Goal: Information Seeking & Learning: Get advice/opinions

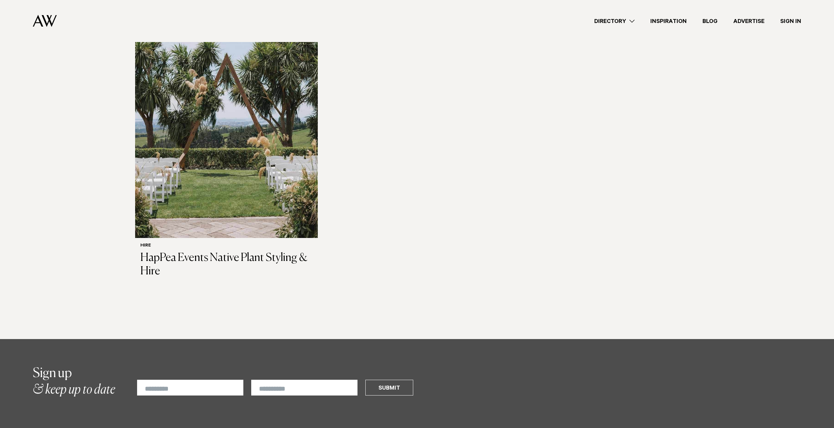
scroll to position [1422, 0]
click at [623, 19] on link "Directory" at bounding box center [614, 21] width 56 height 9
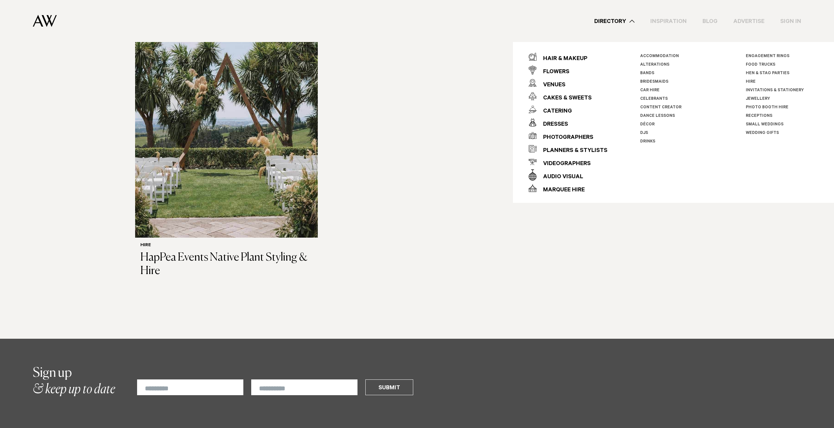
click at [657, 98] on link "Celebrants" at bounding box center [654, 99] width 28 height 5
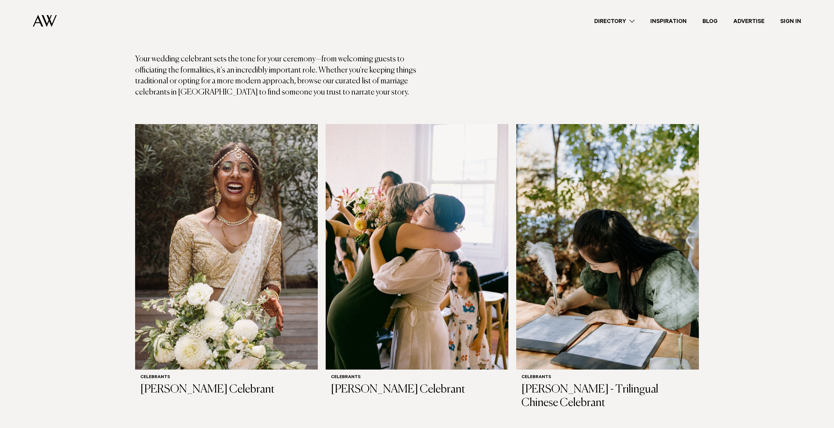
scroll to position [94, 0]
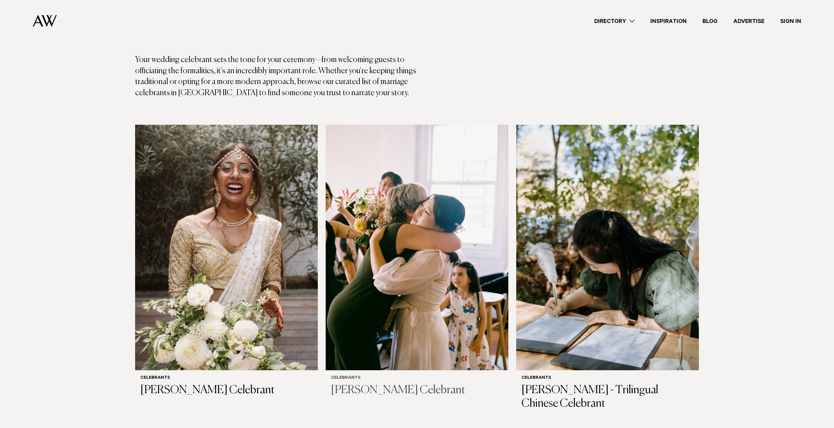
click at [393, 190] on img at bounding box center [417, 247] width 183 height 245
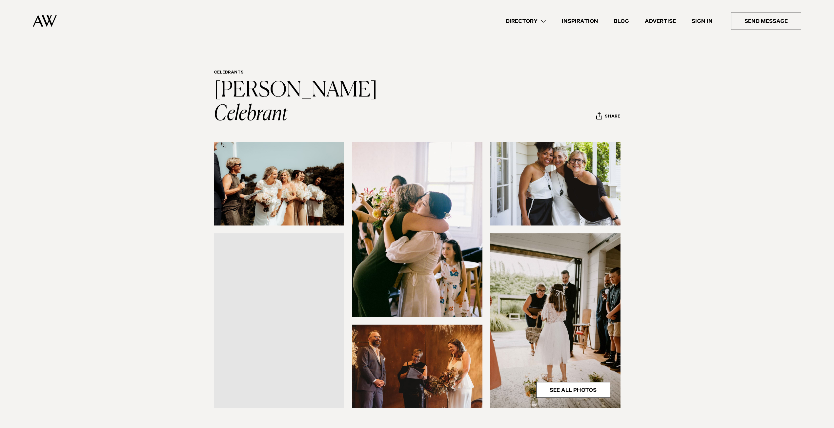
click at [313, 161] on img at bounding box center [279, 184] width 130 height 84
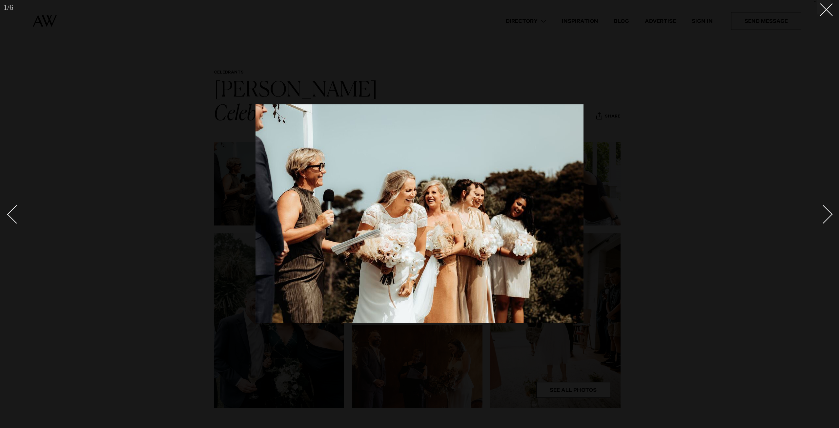
click at [829, 212] on div "1 / 6 `" at bounding box center [419, 214] width 839 height 428
click at [829, 212] on div "Next slide" at bounding box center [823, 214] width 19 height 19
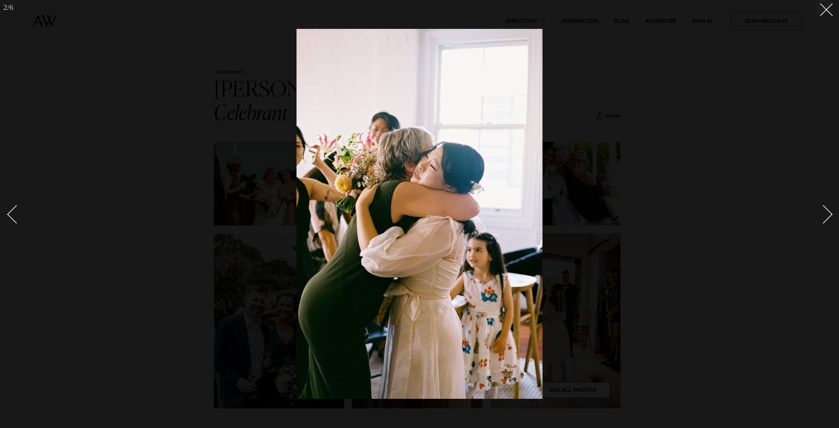
click at [829, 212] on div "Next slide" at bounding box center [823, 214] width 19 height 19
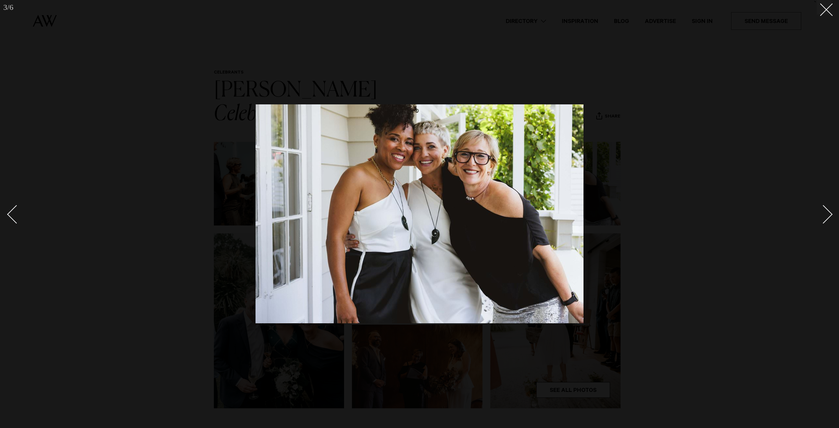
click at [827, 217] on div "Next slide" at bounding box center [823, 214] width 19 height 19
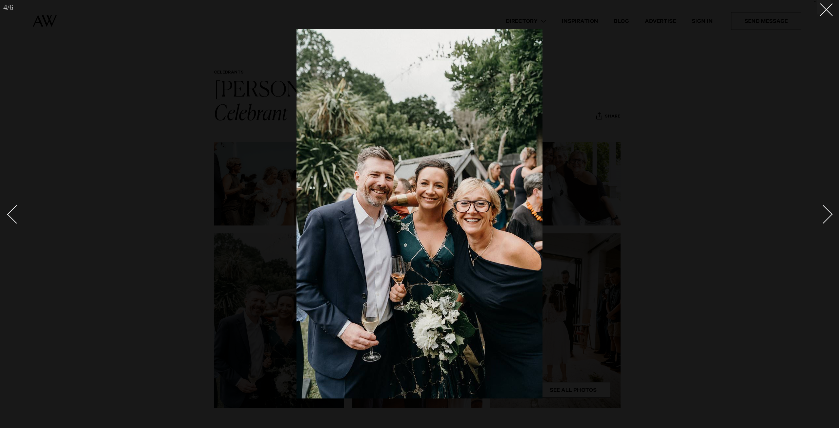
click at [827, 217] on div "Next slide" at bounding box center [823, 214] width 19 height 19
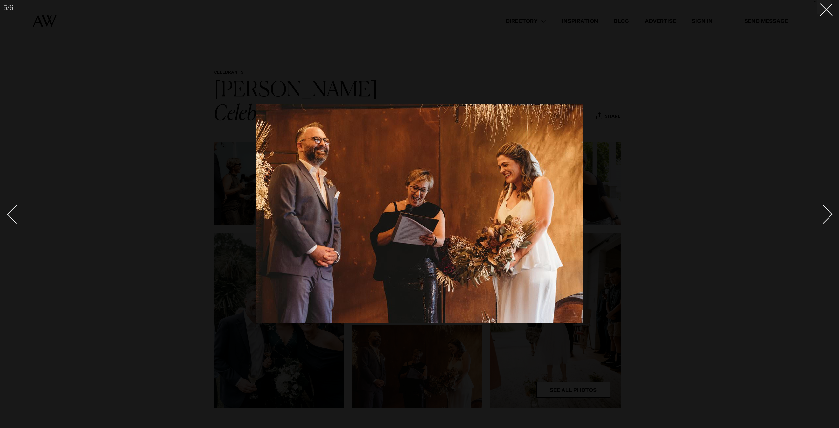
click at [827, 217] on div "Next slide" at bounding box center [823, 214] width 19 height 19
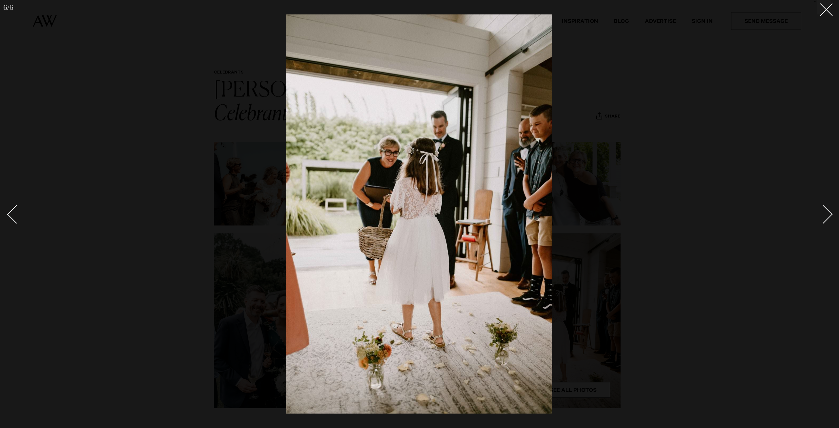
click at [827, 217] on div "Next slide" at bounding box center [823, 214] width 19 height 19
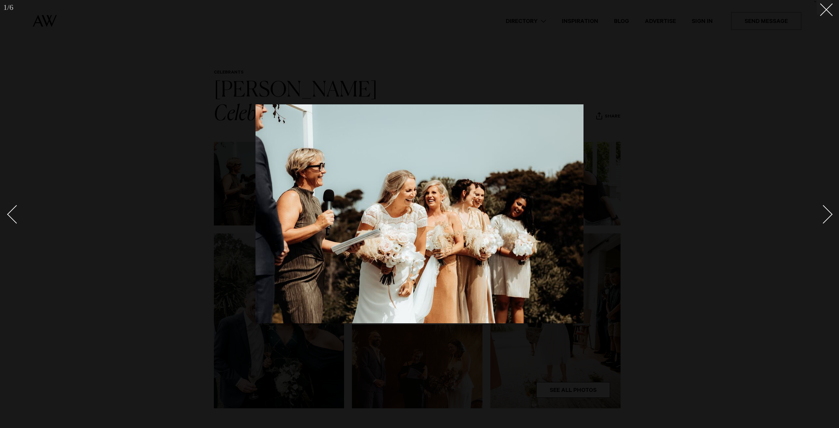
click at [827, 217] on div "Next slide" at bounding box center [823, 214] width 19 height 19
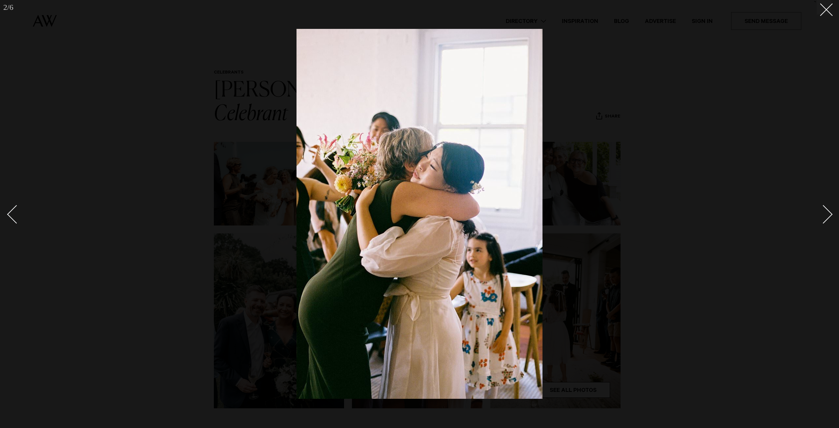
click at [757, 191] on div at bounding box center [419, 214] width 839 height 428
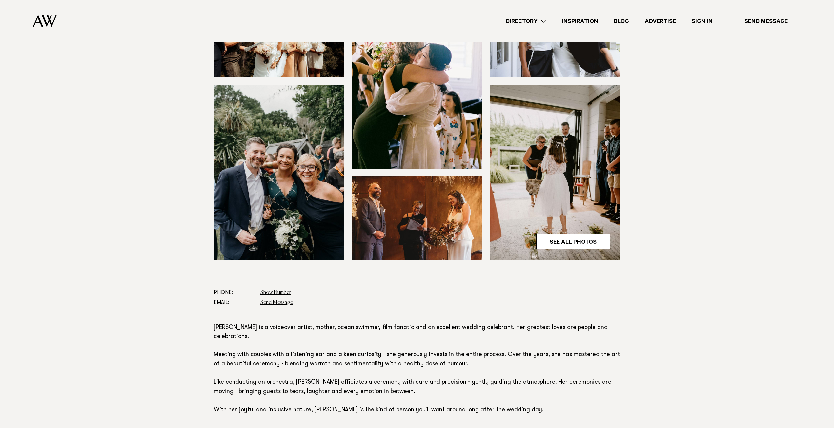
scroll to position [264, 0]
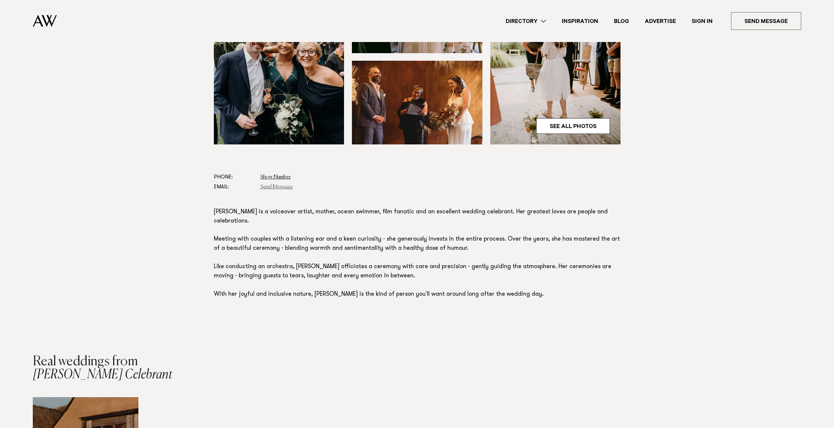
click at [276, 184] on link "Send Message" at bounding box center [276, 186] width 32 height 5
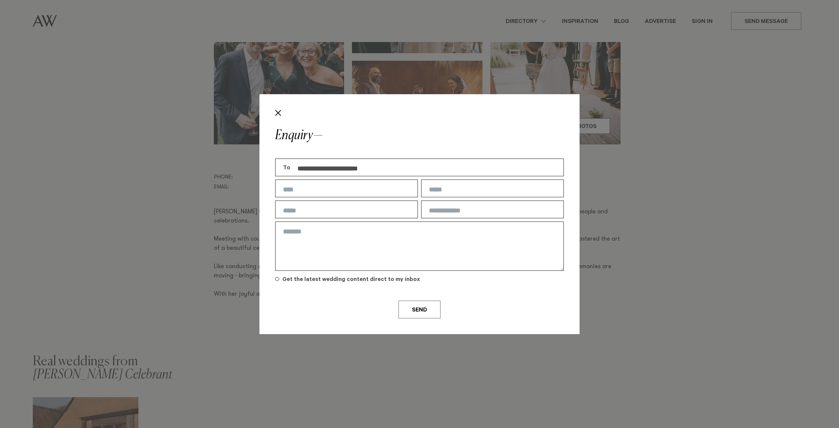
click at [350, 192] on input "text" at bounding box center [346, 188] width 143 height 18
type input "****"
type input "**********"
click at [324, 202] on input "text" at bounding box center [346, 209] width 143 height 18
type input "*********"
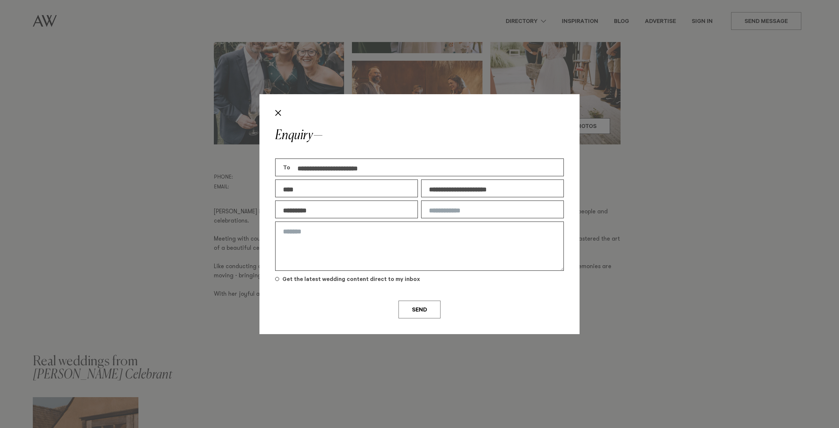
click at [477, 217] on input "text" at bounding box center [492, 209] width 143 height 18
click at [478, 209] on input "text" at bounding box center [492, 209] width 143 height 18
type input "**********"
click at [413, 249] on textarea at bounding box center [419, 245] width 289 height 49
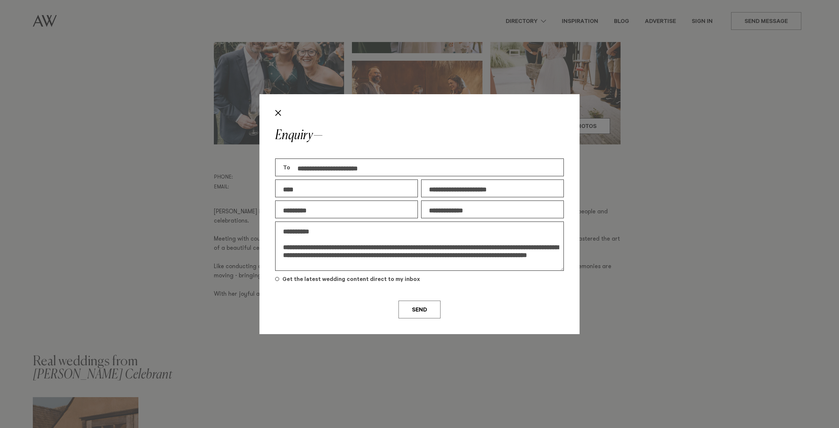
click at [436, 255] on textarea "**********" at bounding box center [419, 245] width 289 height 49
click at [467, 256] on textarea "**********" at bounding box center [419, 245] width 289 height 49
type textarea "**********"
click at [410, 317] on button "Send" at bounding box center [419, 309] width 42 height 18
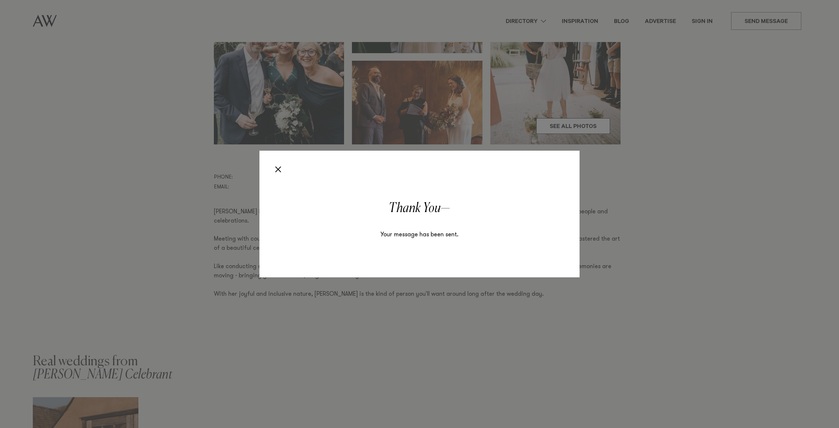
click at [107, 179] on div "Enquiry Thank You Your message has been sent." at bounding box center [419, 214] width 839 height 428
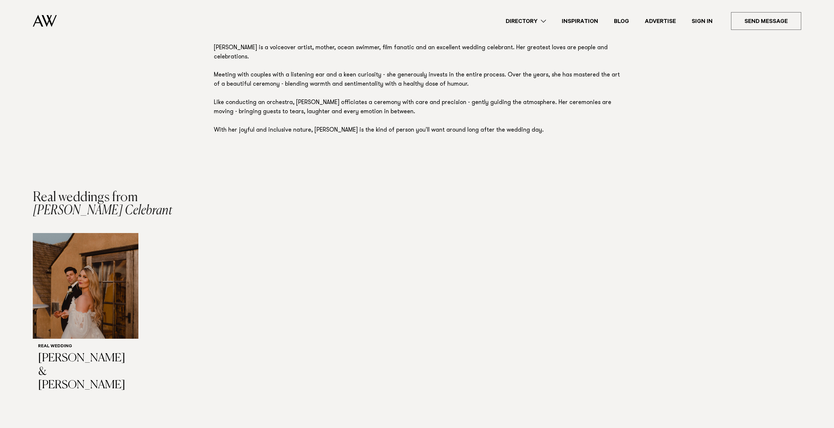
scroll to position [425, 0]
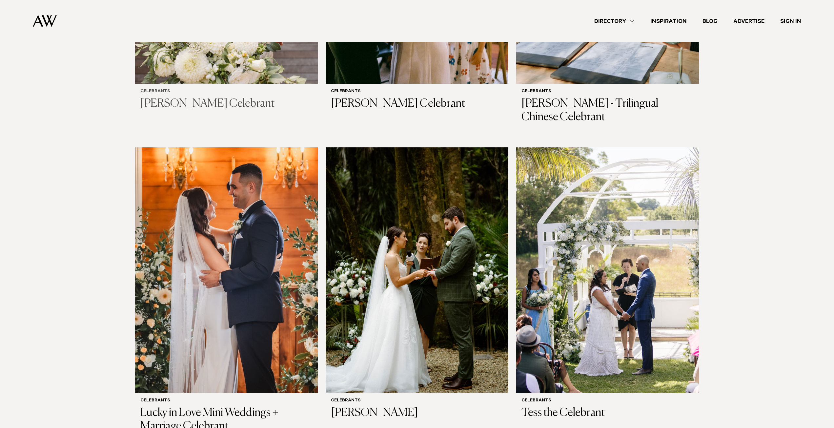
scroll to position [422, 0]
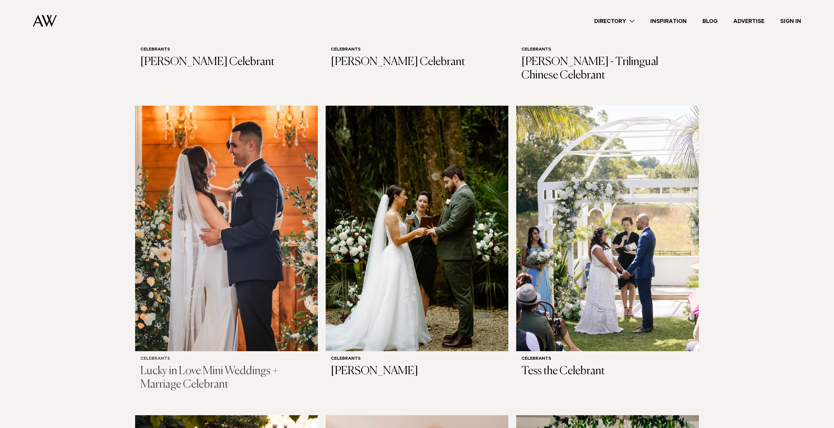
click at [240, 199] on img at bounding box center [226, 228] width 183 height 245
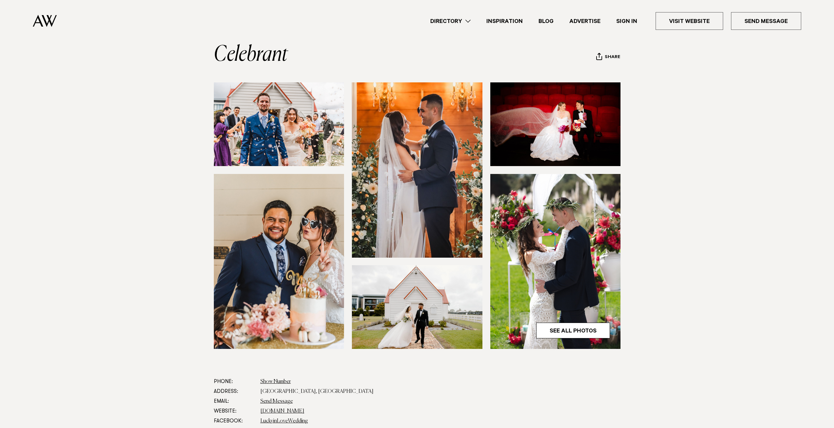
scroll to position [138, 0]
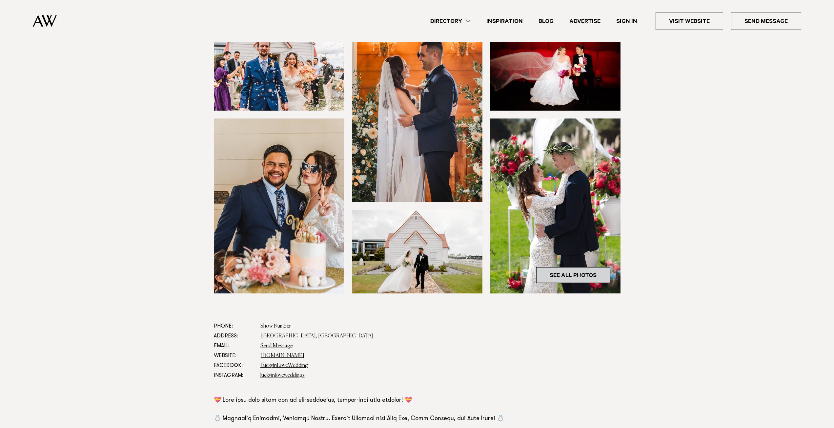
click at [567, 274] on link "See All Photos" at bounding box center [573, 275] width 74 height 16
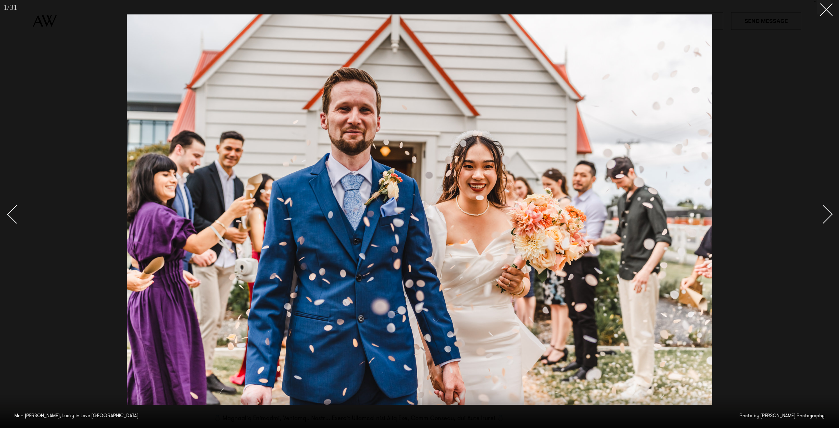
click at [822, 215] on div "Next slide" at bounding box center [823, 214] width 19 height 19
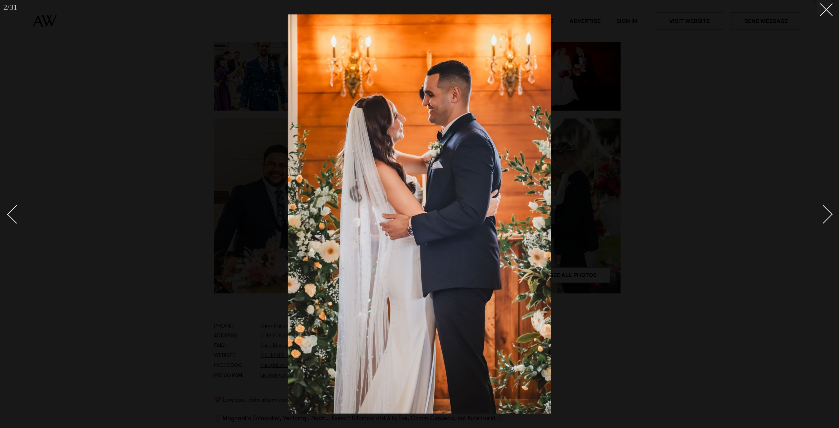
click at [822, 215] on div "Next slide" at bounding box center [823, 214] width 19 height 19
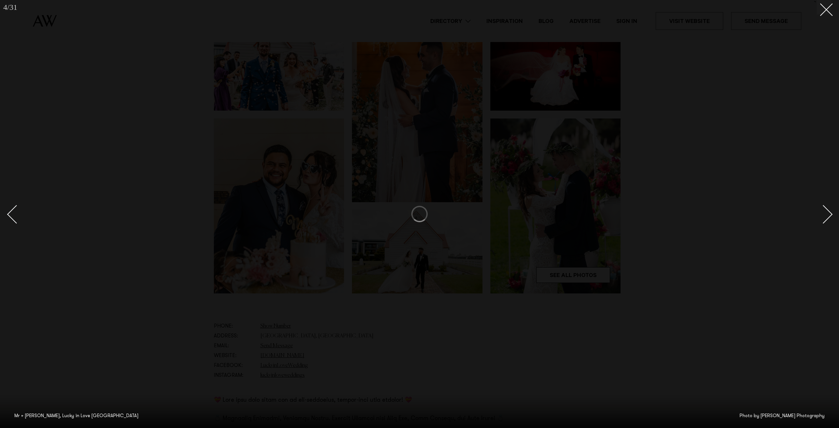
click at [822, 215] on div "Next slide" at bounding box center [823, 214] width 19 height 19
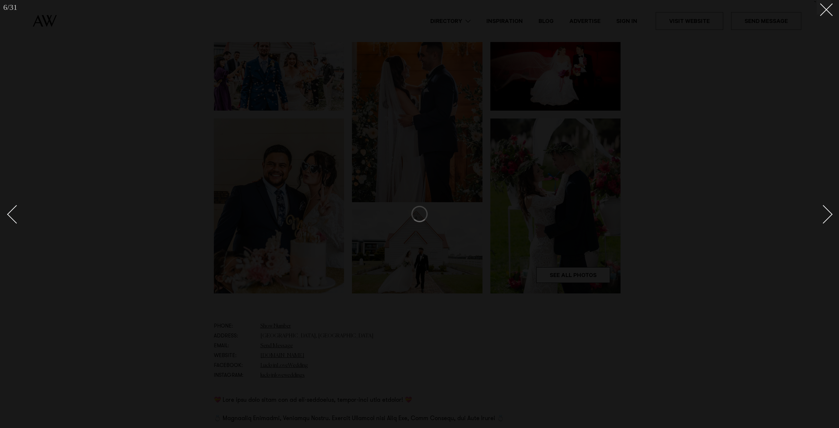
click at [822, 215] on div "Next slide" at bounding box center [823, 214] width 19 height 19
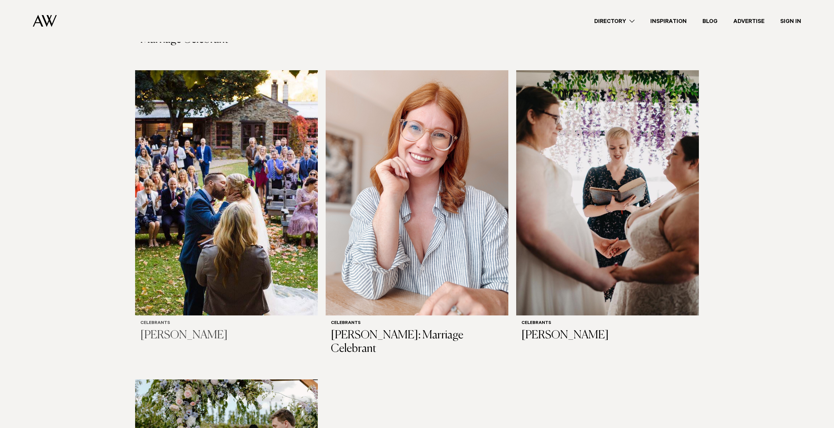
scroll to position [679, 0]
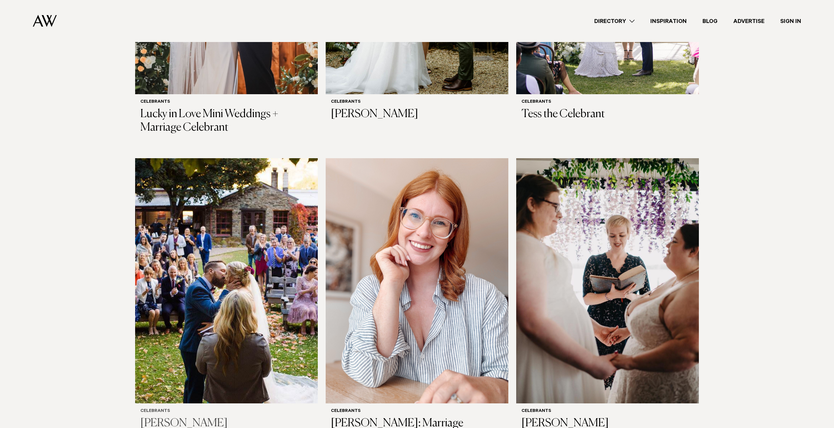
click at [225, 199] on img at bounding box center [226, 280] width 183 height 245
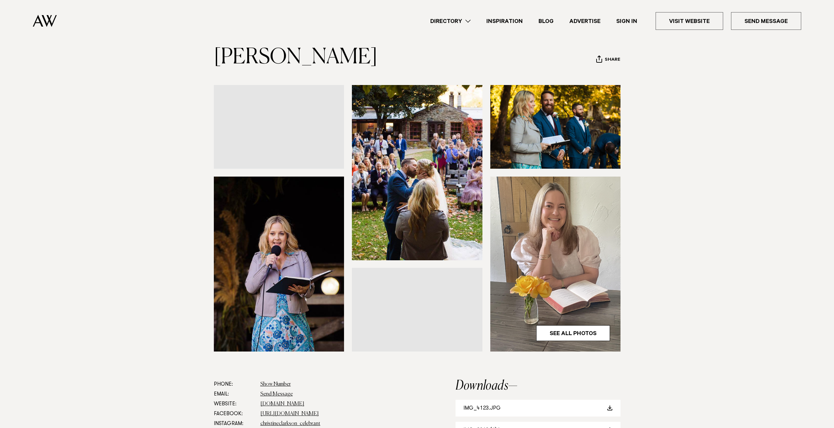
scroll to position [2, 0]
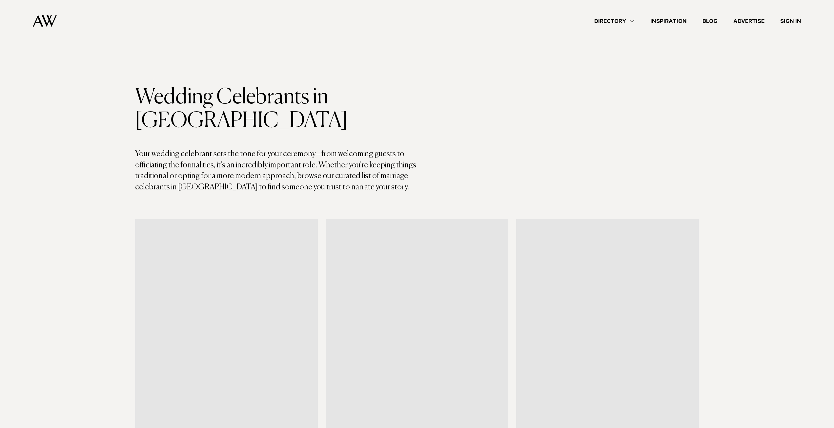
scroll to position [679, 0]
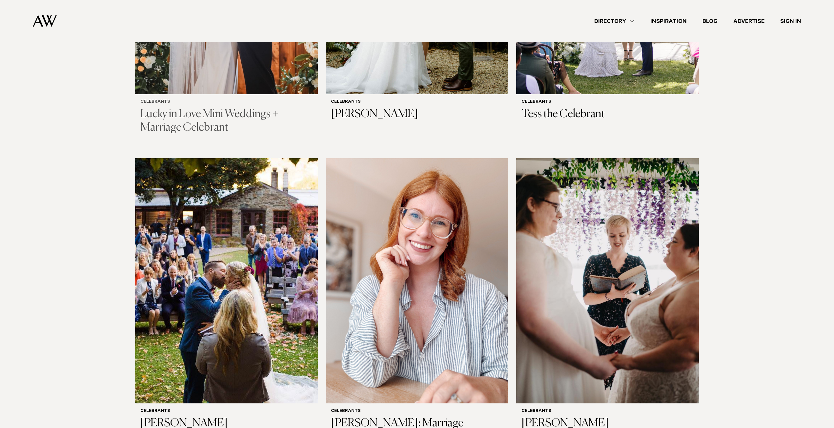
click at [209, 108] on h3 "Lucky in Love Mini Weddings + Marriage Celebrant" at bounding box center [226, 121] width 172 height 27
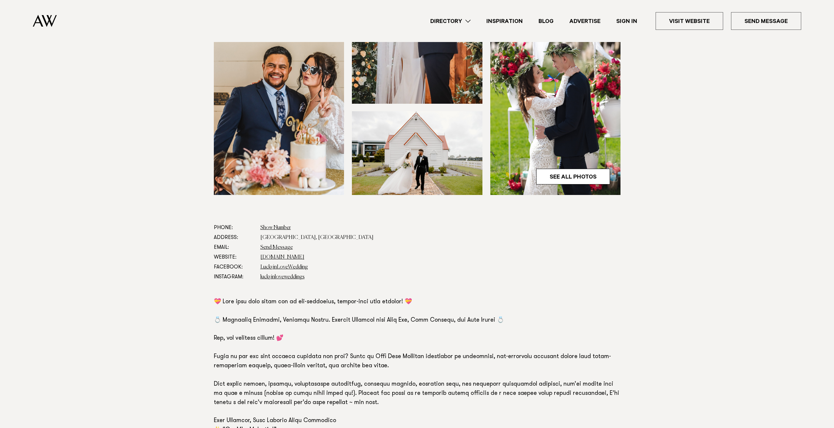
scroll to position [262, 0]
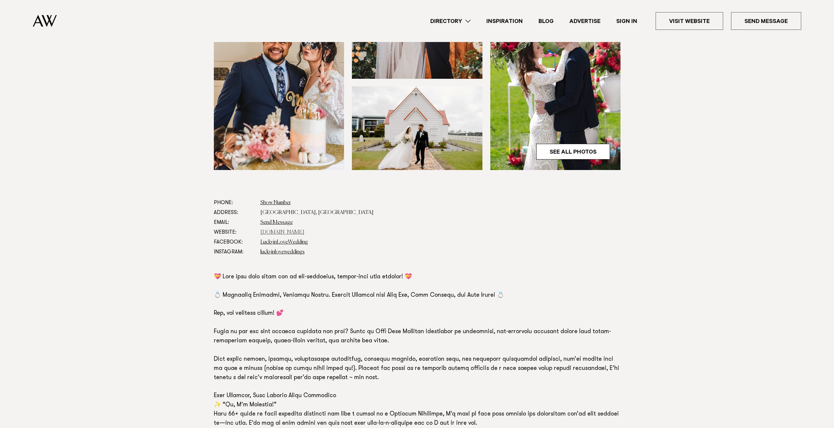
click at [266, 231] on link "[DOMAIN_NAME]" at bounding box center [282, 231] width 44 height 5
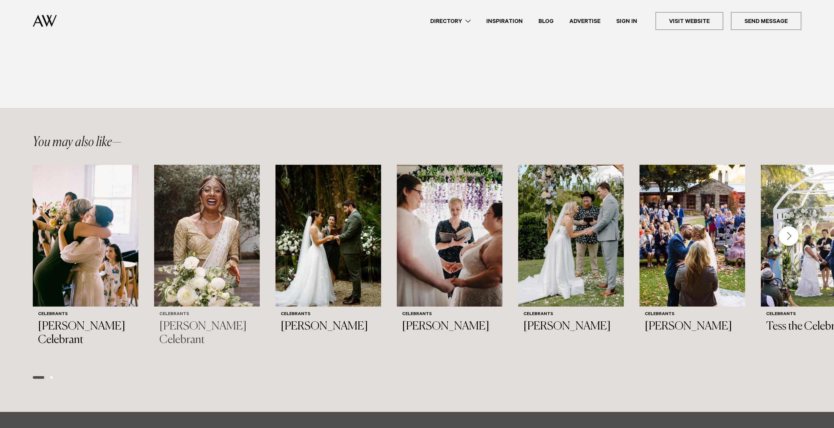
scroll to position [1201, 0]
click at [783, 230] on div "Next slide" at bounding box center [789, 236] width 20 height 20
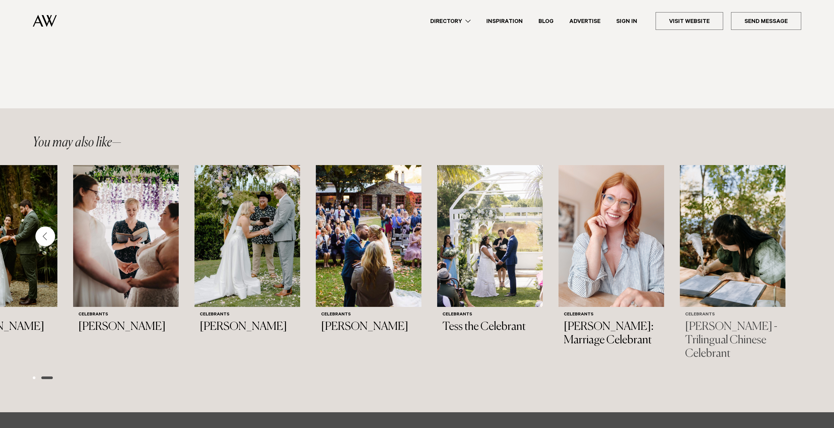
click at [742, 256] on img "9 / 9" at bounding box center [733, 236] width 106 height 142
